Goal: Task Accomplishment & Management: Manage account settings

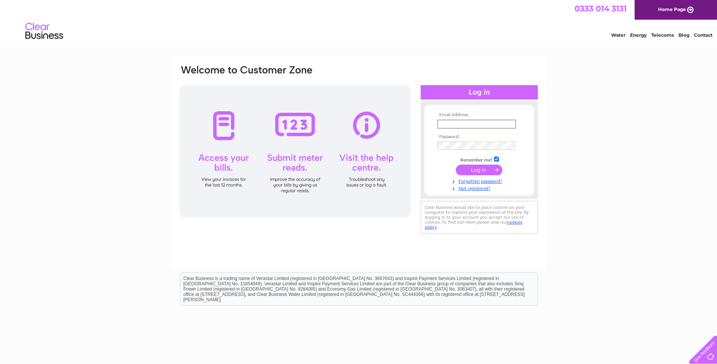
click at [459, 122] on input "text" at bounding box center [476, 123] width 79 height 9
type input "[PERSON_NAME][EMAIL_ADDRESS][DOMAIN_NAME]"
click at [456, 164] on input "submit" at bounding box center [479, 169] width 47 height 11
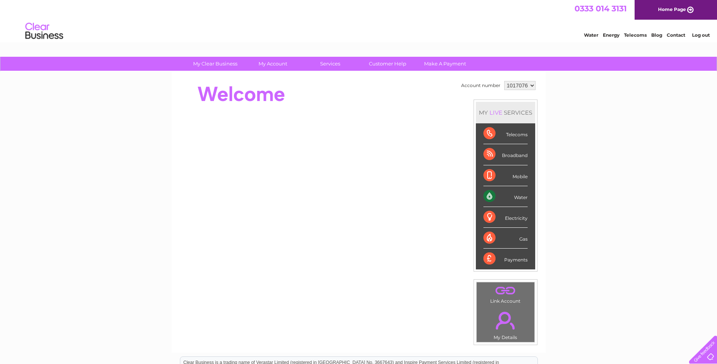
click at [490, 194] on div "Water" at bounding box center [506, 196] width 44 height 21
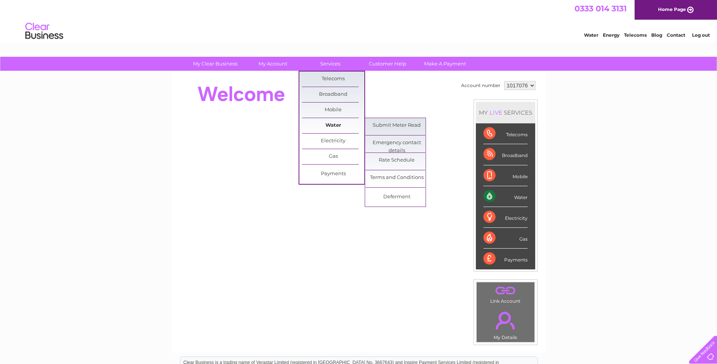
click at [328, 124] on link "Water" at bounding box center [333, 125] width 62 height 15
